Goal: Navigation & Orientation: Find specific page/section

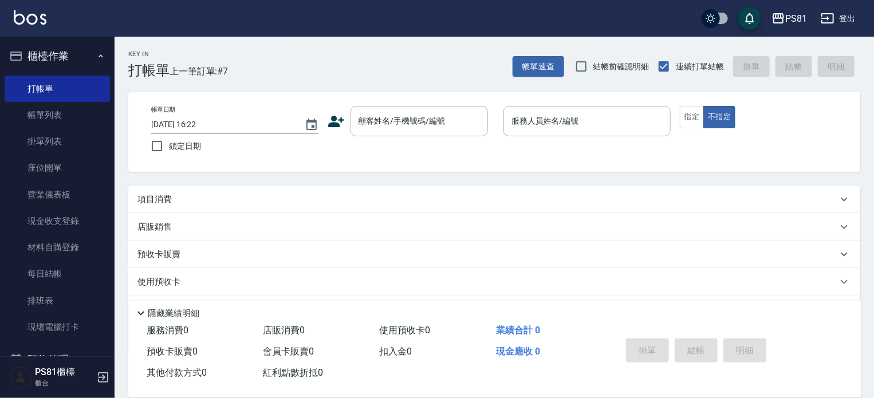
click at [0, 7] on div "PS81 登出" at bounding box center [437, 18] width 874 height 37
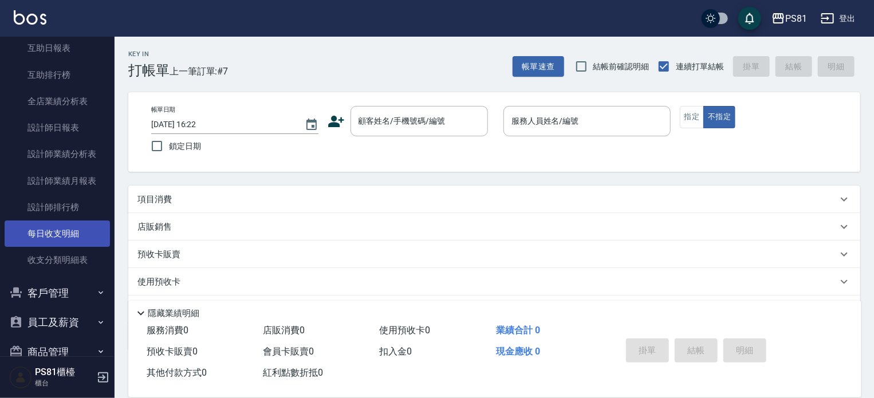
scroll to position [516, 0]
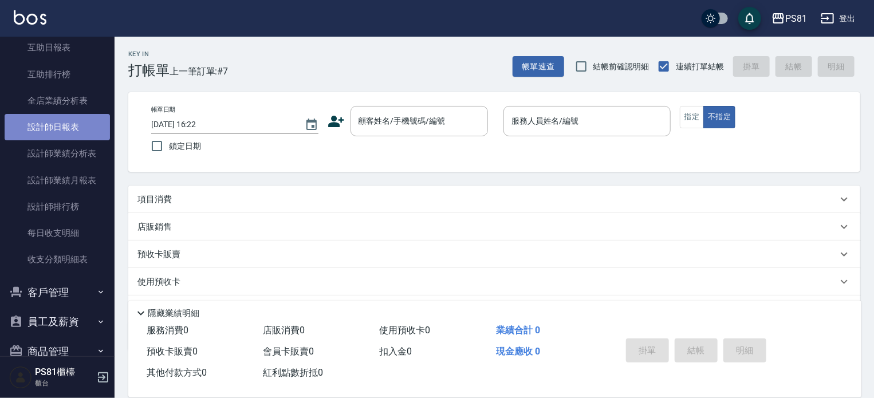
click at [77, 130] on link "設計師日報表" at bounding box center [57, 127] width 105 height 26
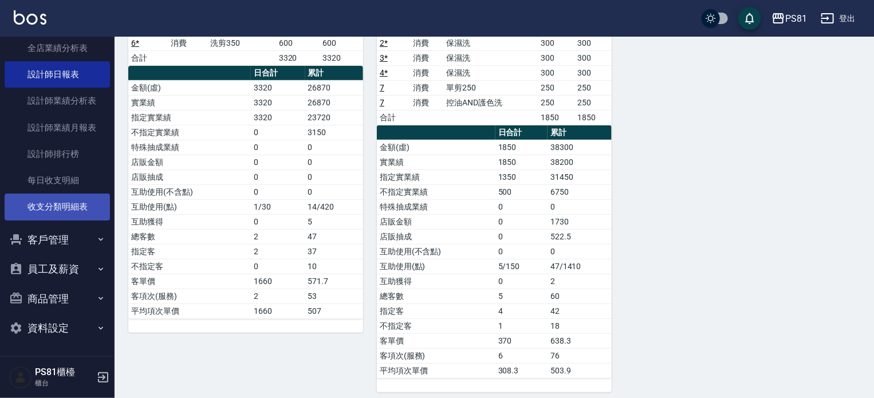
scroll to position [156, 0]
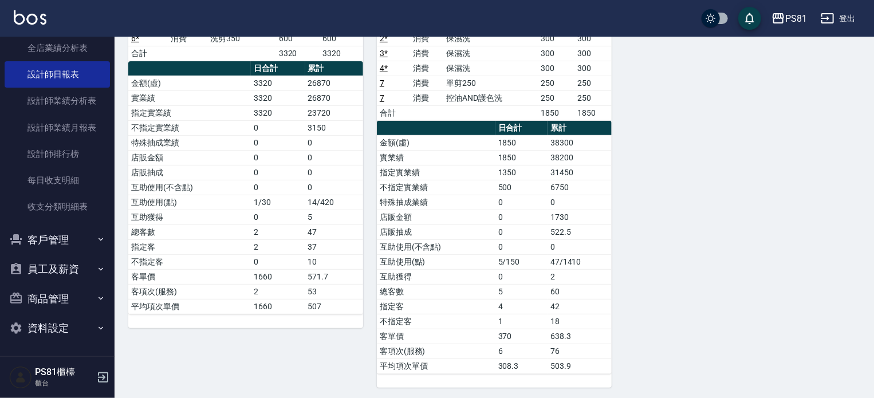
click at [77, 224] on ul "報表目錄 店家日報表 互助日報表 互助排行榜 全店業績分析表 設計師日報表 設計師業績分析表 設計師業績月報表 設計師排行榜 每日收支明細 收支分類明細表" at bounding box center [57, 74] width 105 height 301
click at [74, 232] on button "客戶管理" at bounding box center [57, 240] width 105 height 30
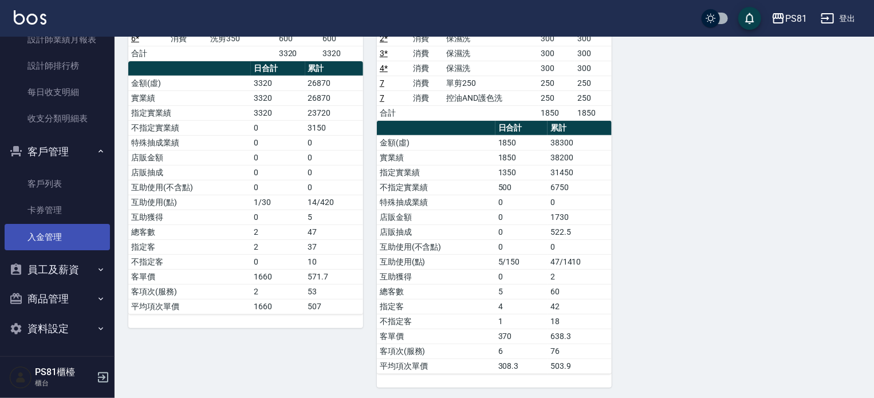
scroll to position [657, 0]
click at [83, 261] on button "員工及薪資" at bounding box center [57, 269] width 105 height 30
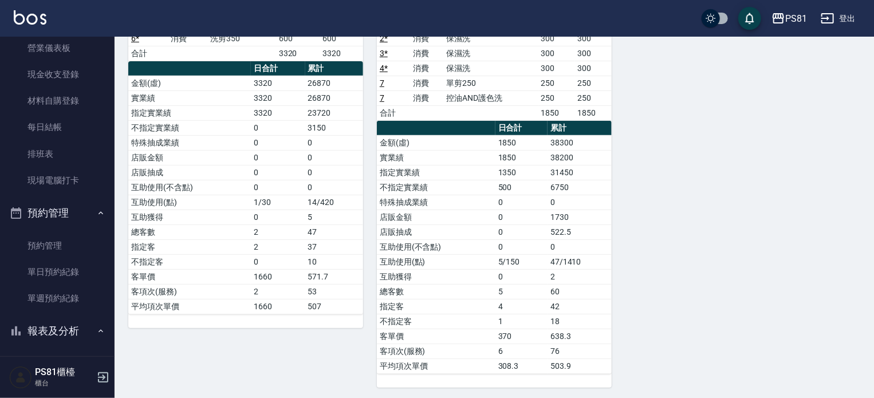
scroll to position [57, 0]
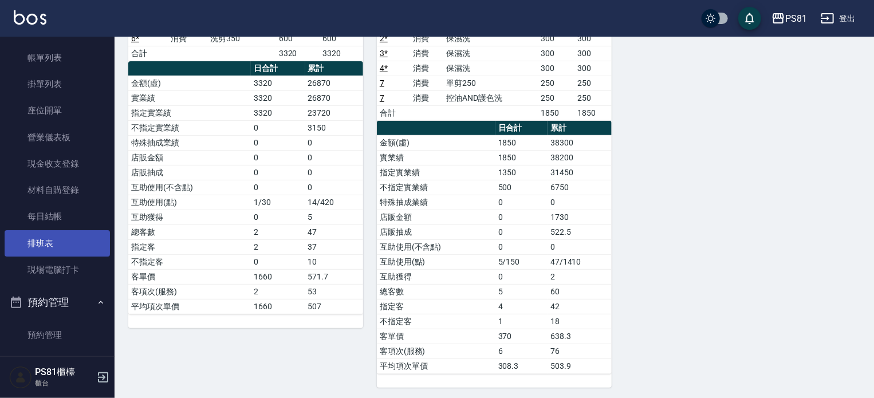
click at [68, 245] on link "排班表" at bounding box center [57, 243] width 105 height 26
